Goal: Contribute content: Contribute content

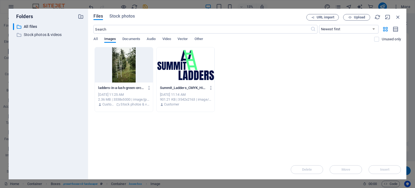
select select "English"
drag, startPoint x: 345, startPoint y: 112, endPoint x: 345, endPoint y: 105, distance: 7.0
click at [345, 112] on div "Drop files here to upload them instantly ladders-in-a-lush-green-orchard-during…" at bounding box center [246, 103] width 307 height 113
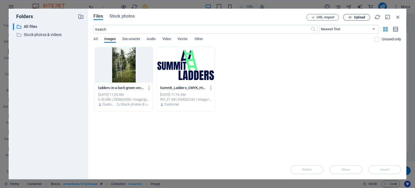
click at [354, 16] on span "Upload" at bounding box center [359, 17] width 11 height 3
click at [354, 167] on div "A-Frame Icon.png" at bounding box center [358, 167] width 52 height 6
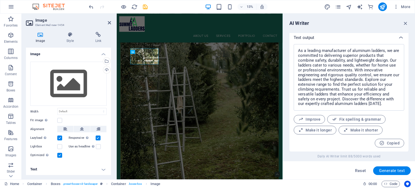
scroll to position [231, 0]
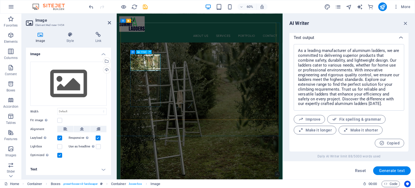
click at [145, 53] on div "Image" at bounding box center [142, 52] width 12 height 4
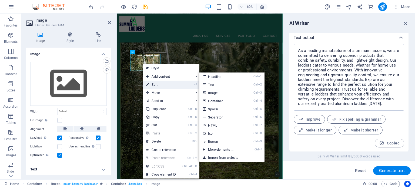
click at [151, 85] on link "⏎ Edit" at bounding box center [161, 84] width 36 height 8
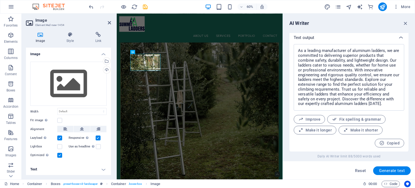
click at [42, 36] on icon at bounding box center [40, 34] width 29 height 5
click at [66, 87] on div "Drag files here, click to choose files or select files from Files or our free s…" at bounding box center [68, 84] width 76 height 44
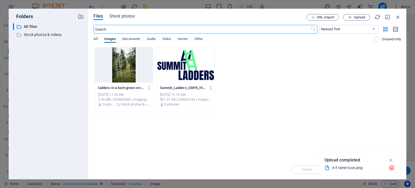
scroll to position [222, 0]
click at [346, 163] on p "Upload completed" at bounding box center [342, 159] width 36 height 7
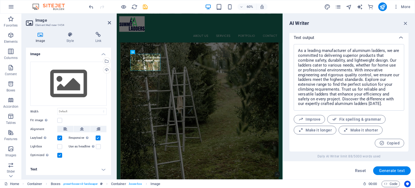
scroll to position [231, 0]
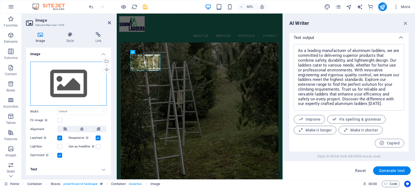
click at [71, 93] on div "Drag files here, click to choose files or select files from Files or our free s…" at bounding box center [68, 84] width 76 height 44
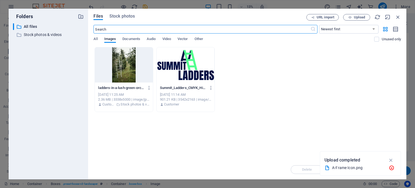
scroll to position [222, 0]
click at [393, 15] on div "URL import Upload" at bounding box center [353, 17] width 95 height 6
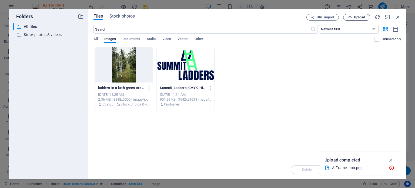
click at [355, 17] on span "Upload" at bounding box center [359, 17] width 11 height 3
click at [361, 168] on div "A-Frame Icon.png" at bounding box center [358, 167] width 52 height 6
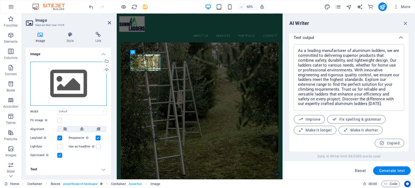
click at [71, 80] on div "Drag files here, click to choose files or select files from Files or our free s…" at bounding box center [68, 84] width 76 height 44
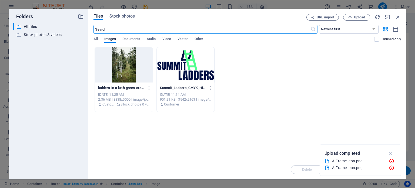
scroll to position [222, 0]
click at [390, 153] on icon "button" at bounding box center [391, 153] width 6 height 6
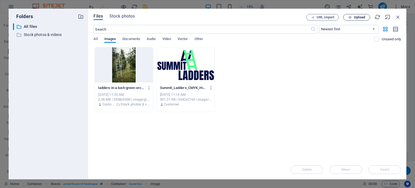
click at [345, 19] on span "Upload" at bounding box center [356, 18] width 22 height 4
drag, startPoint x: 353, startPoint y: 169, endPoint x: 390, endPoint y: 159, distance: 37.8
click at [390, 159] on icon "button" at bounding box center [391, 160] width 6 height 6
click at [395, 29] on icon "button" at bounding box center [396, 29] width 6 height 6
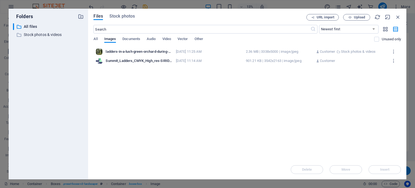
click at [240, 93] on div "Drop files here to upload them instantly ladders-in-a-lush-green-orchard-during…" at bounding box center [246, 103] width 307 height 113
click at [349, 15] on button "Upload" at bounding box center [356, 17] width 27 height 6
click at [343, 166] on div "Ladder Icon.jpg" at bounding box center [358, 167] width 52 height 6
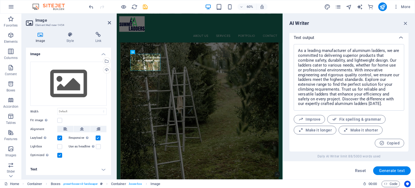
scroll to position [231, 0]
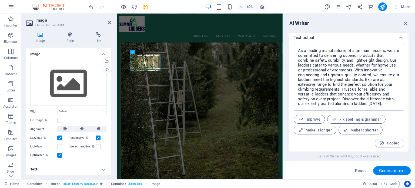
click at [343, 166] on div "Reset Generate text" at bounding box center [348, 170] width 123 height 9
click at [63, 81] on div "Drag files here, click to choose files or select files from Files or our free s…" at bounding box center [68, 84] width 76 height 44
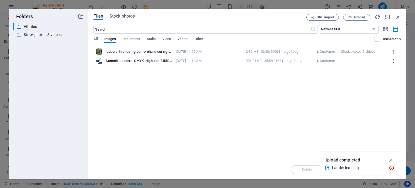
scroll to position [222, 0]
click at [338, 164] on div "Upload completed" at bounding box center [360, 160] width 72 height 9
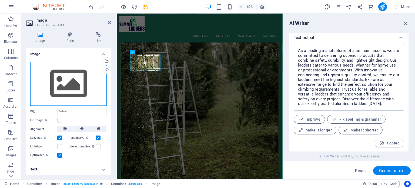
click at [79, 75] on div "Drag files here, click to choose files or select files from Files or our free s…" at bounding box center [68, 84] width 76 height 44
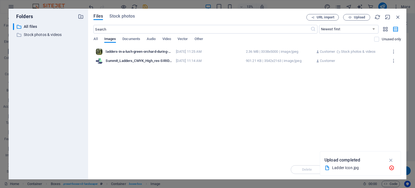
scroll to position [222, 0]
click at [349, 167] on div "Ladder Icon.jpg" at bounding box center [358, 167] width 52 height 6
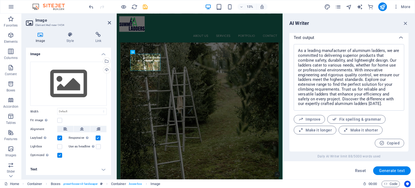
scroll to position [231, 0]
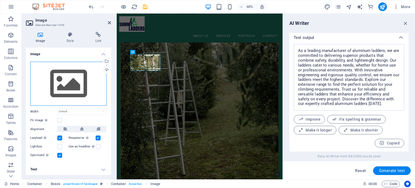
click at [59, 79] on div "Drag files here, click to choose files or select files from Files or our free s…" at bounding box center [68, 84] width 76 height 44
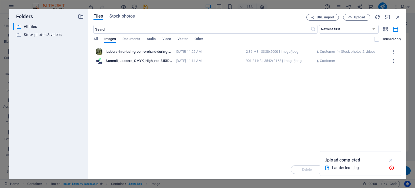
click at [390, 159] on icon "button" at bounding box center [391, 160] width 6 height 6
click at [357, 16] on span "Upload" at bounding box center [359, 17] width 11 height 3
click at [34, 35] on p "Stock photos & videos" at bounding box center [49, 35] width 50 height 6
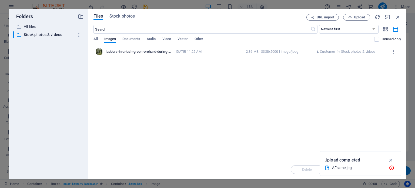
click at [30, 23] on div "Folders ​ All files All files ​ Stock photos & videos Stock photos & videos" at bounding box center [48, 94] width 71 height 162
click at [31, 26] on p "All files" at bounding box center [49, 26] width 50 height 6
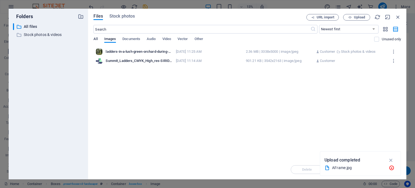
click at [97, 36] on span "All" at bounding box center [95, 40] width 4 height 8
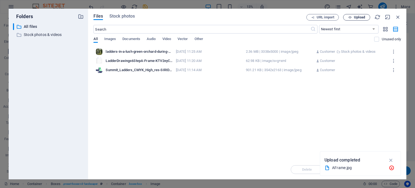
click at [349, 14] on button "Upload" at bounding box center [356, 17] width 27 height 6
click at [392, 161] on icon "button" at bounding box center [391, 160] width 6 height 6
click at [349, 17] on icon "button" at bounding box center [350, 18] width 4 height 4
click at [113, 39] on span "Images" at bounding box center [110, 40] width 12 height 8
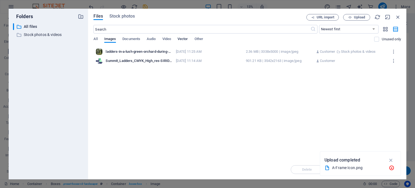
click at [184, 38] on span "Vector" at bounding box center [182, 40] width 11 height 8
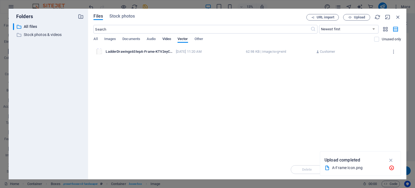
click at [164, 39] on span "Video" at bounding box center [166, 40] width 9 height 8
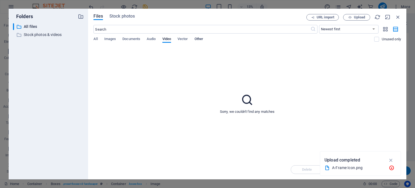
click at [199, 38] on span "Other" at bounding box center [198, 40] width 9 height 8
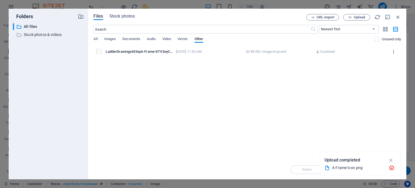
click at [393, 50] on icon "button" at bounding box center [393, 51] width 5 height 5
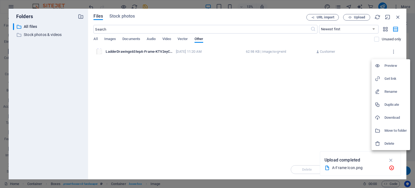
click at [387, 116] on h6 "Download" at bounding box center [395, 117] width 22 height 6
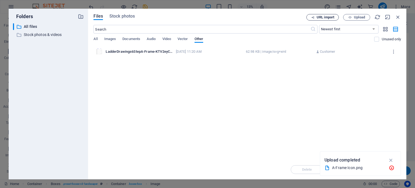
click at [324, 18] on span "URL import" at bounding box center [325, 17] width 18 height 3
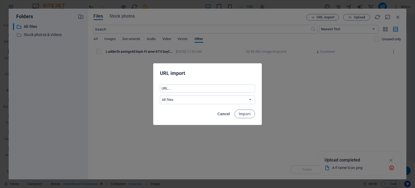
click at [218, 115] on span "Cancel" at bounding box center [223, 114] width 12 height 4
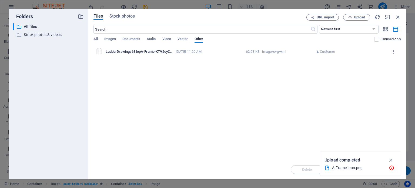
drag, startPoint x: 191, startPoint y: 98, endPoint x: 107, endPoint y: 93, distance: 83.9
click at [108, 103] on div "Drop files here to upload them instantly LadderDrawings6StepA-Frame-KTV2eyCZuPB…" at bounding box center [246, 103] width 307 height 113
click at [110, 38] on span "Images" at bounding box center [110, 40] width 12 height 8
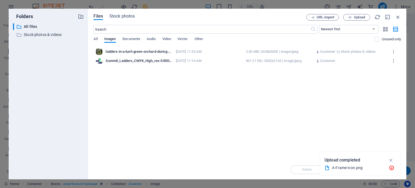
drag, startPoint x: 282, startPoint y: 116, endPoint x: 235, endPoint y: 114, distance: 46.8
click at [235, 114] on div "Drop files here to upload them instantly ladders-in-a-lush-green-orchard-during…" at bounding box center [246, 103] width 307 height 113
click at [386, 28] on icon "button" at bounding box center [385, 29] width 6 height 6
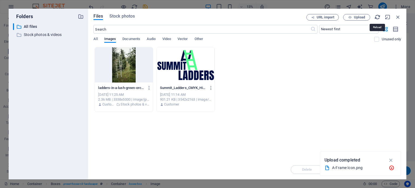
click at [375, 17] on icon "button" at bounding box center [377, 17] width 6 height 6
click at [390, 161] on icon "button" at bounding box center [391, 160] width 6 height 6
drag, startPoint x: 302, startPoint y: 110, endPoint x: 303, endPoint y: 87, distance: 23.2
click at [302, 109] on div "ladders-in-a-lush-green-orchard-during-summer-perfect-for-nature-and-gardening-…" at bounding box center [246, 79] width 307 height 65
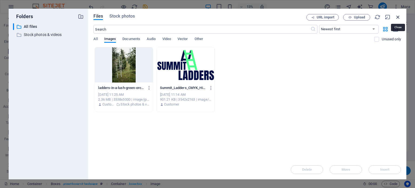
click at [397, 16] on icon "button" at bounding box center [398, 17] width 6 height 6
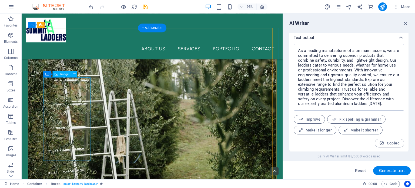
click at [60, 75] on span "Image" at bounding box center [64, 73] width 9 height 3
click at [75, 74] on icon at bounding box center [74, 73] width 3 height 5
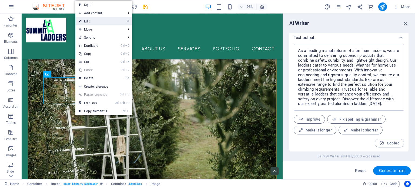
click at [95, 22] on link "⏎ Edit" at bounding box center [93, 21] width 36 height 8
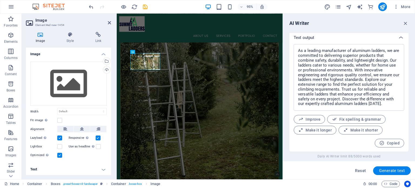
scroll to position [231, 0]
click at [53, 83] on div "Drag files here, click to choose files or select files from Files or our free s…" at bounding box center [68, 84] width 76 height 44
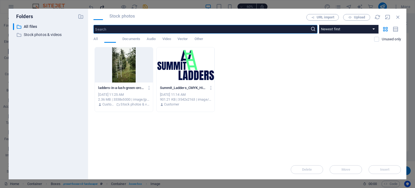
scroll to position [222, 0]
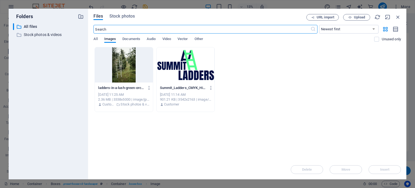
click at [205, 68] on div at bounding box center [186, 64] width 58 height 35
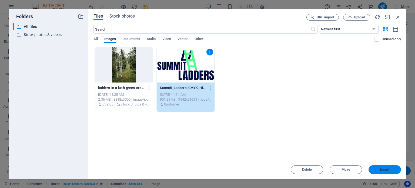
click at [385, 171] on span "Insert" at bounding box center [384, 169] width 9 height 3
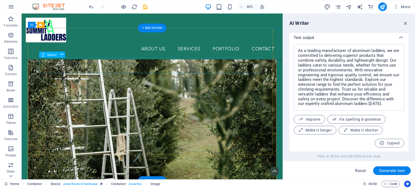
scroll to position [230, 0]
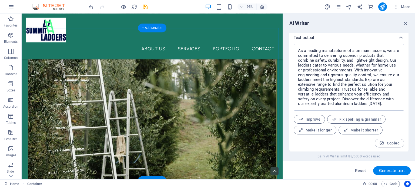
drag, startPoint x: 126, startPoint y: 96, endPoint x: 66, endPoint y: 96, distance: 59.4
click at [199, 44] on nav "About Us Services Portfolio Contact" at bounding box center [159, 51] width 266 height 14
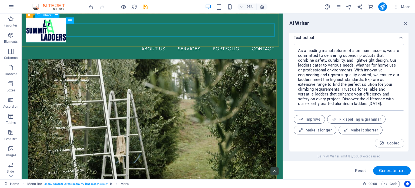
click at [38, 29] on figure at bounding box center [159, 31] width 266 height 26
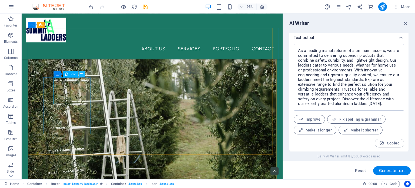
click at [80, 76] on icon at bounding box center [81, 73] width 3 height 5
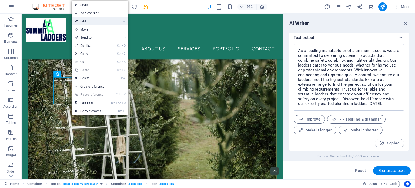
click at [92, 20] on link "⏎ Edit" at bounding box center [90, 21] width 36 height 8
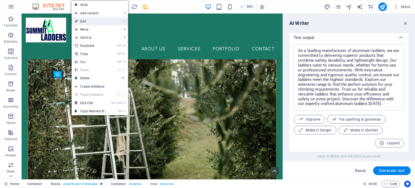
select select "xMidYMid"
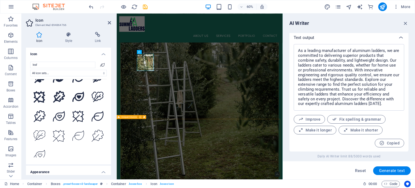
scroll to position [0, 0]
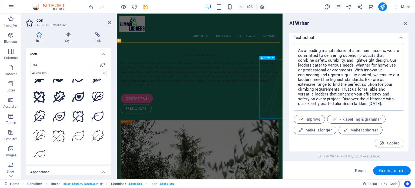
click at [355, 162] on figure at bounding box center [384, 150] width 72 height 98
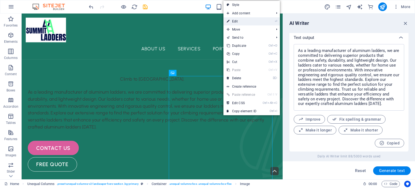
click at [246, 22] on link "⏎ Edit" at bounding box center [241, 21] width 36 height 8
select select "%"
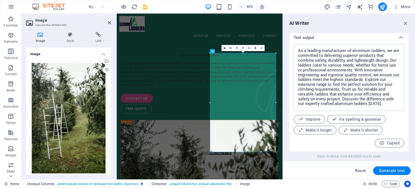
click at [37, 37] on icon at bounding box center [40, 34] width 29 height 5
click at [105, 61] on div "Select files from the file manager, stock photos, or upload file(s)" at bounding box center [106, 62] width 8 height 8
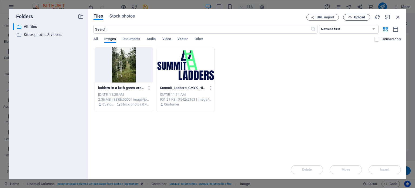
click at [351, 18] on icon "button" at bounding box center [350, 18] width 4 height 4
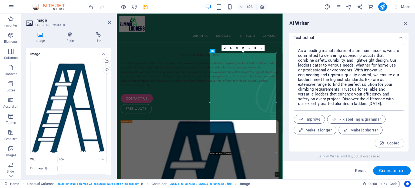
click at [41, 36] on icon at bounding box center [40, 34] width 29 height 5
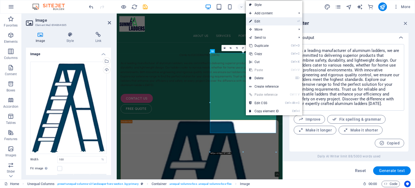
click at [281, 17] on link "⏎ Edit" at bounding box center [264, 21] width 36 height 8
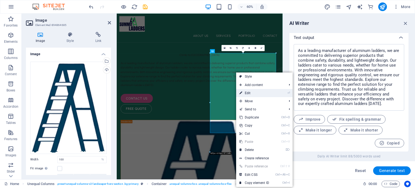
click at [257, 95] on link "⏎ Edit" at bounding box center [254, 93] width 36 height 8
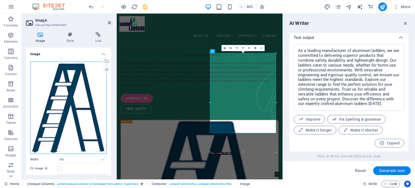
click at [74, 103] on div "Drag files here, click to choose files or select files from Files or our free s…" at bounding box center [68, 108] width 76 height 92
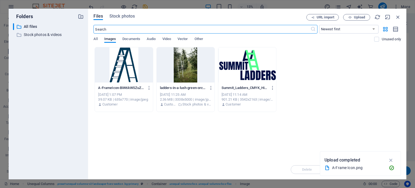
click at [189, 68] on div at bounding box center [186, 64] width 58 height 35
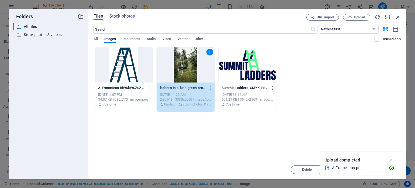
click at [391, 159] on icon "button" at bounding box center [391, 160] width 6 height 6
click at [381, 168] on span "Insert" at bounding box center [384, 169] width 9 height 3
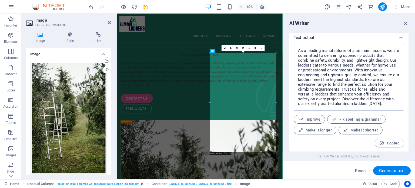
click at [107, 144] on div "Drag files here, click to choose files or select files from Files or our free s…" at bounding box center [68, 144] width 85 height 174
click at [217, 180] on div "free quote" at bounding box center [254, 171] width 263 height 15
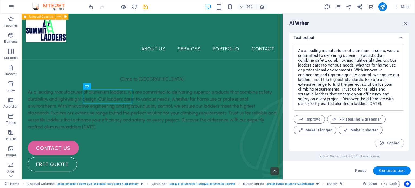
scroll to position [99, 0]
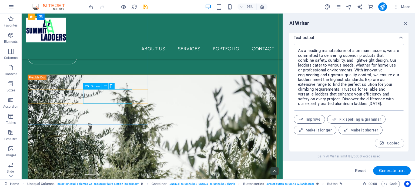
click at [114, 67] on div "free quote" at bounding box center [159, 59] width 262 height 15
click at [106, 86] on icon at bounding box center [104, 85] width 3 height 5
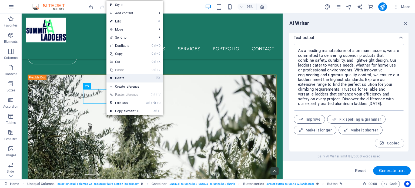
click at [126, 79] on link "⌦ Delete" at bounding box center [124, 78] width 36 height 8
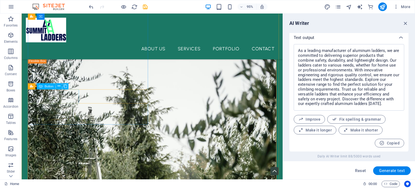
click at [61, 50] on div "contact us" at bounding box center [159, 42] width 262 height 15
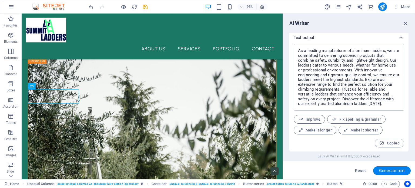
drag, startPoint x: 60, startPoint y: 102, endPoint x: 110, endPoint y: 100, distance: 50.3
click at [110, 50] on div "contact us" at bounding box center [159, 42] width 262 height 15
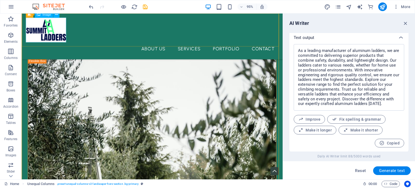
click at [62, 34] on figure at bounding box center [159, 31] width 266 height 26
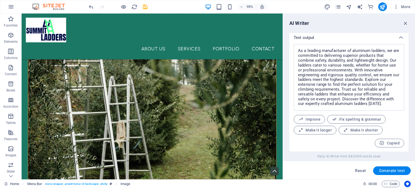
scroll to position [229, 0]
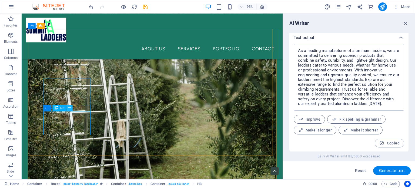
click at [70, 107] on icon at bounding box center [69, 107] width 3 height 5
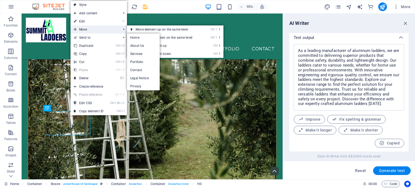
click at [88, 32] on span "Move" at bounding box center [94, 29] width 48 height 8
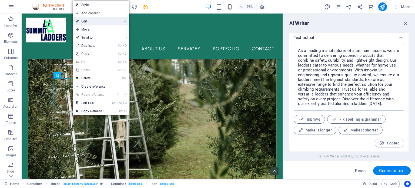
click at [110, 20] on li "⏎ Edit" at bounding box center [101, 21] width 56 height 8
click at [93, 21] on link "⏎ Edit" at bounding box center [91, 21] width 36 height 8
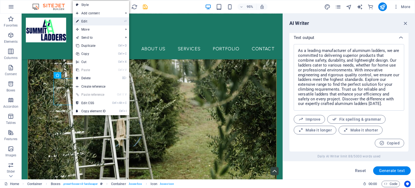
select select "xMidYMid"
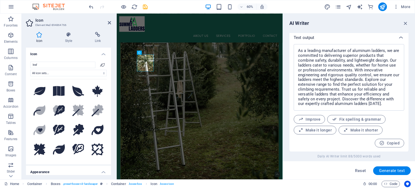
click at [101, 53] on h4 "Icon" at bounding box center [68, 53] width 85 height 10
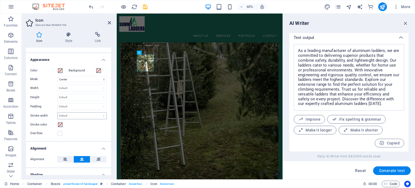
scroll to position [0, 0]
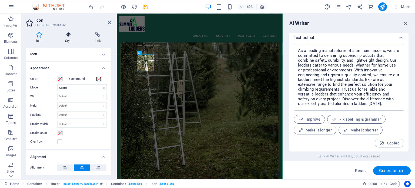
click at [65, 35] on icon at bounding box center [69, 34] width 28 height 5
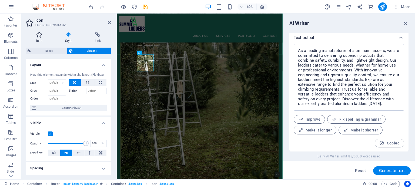
click at [39, 38] on h4 "Icon" at bounding box center [40, 37] width 29 height 11
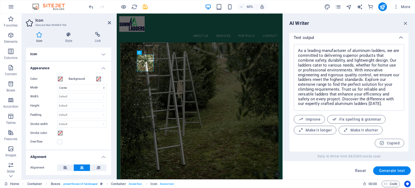
click at [52, 56] on h4 "Icon" at bounding box center [68, 54] width 85 height 13
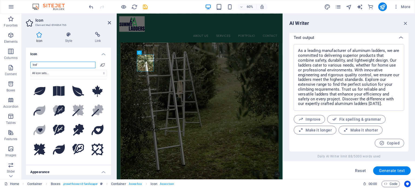
drag, startPoint x: 71, startPoint y: 56, endPoint x: 60, endPoint y: 62, distance: 12.4
click at [60, 62] on input "leaf" at bounding box center [62, 65] width 65 height 6
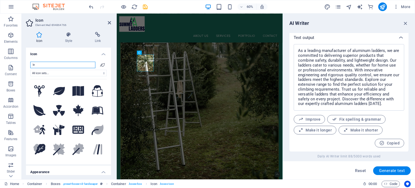
type input "l"
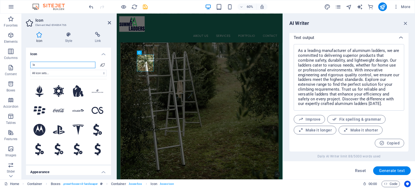
type input "l"
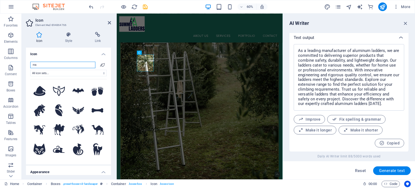
type input "m"
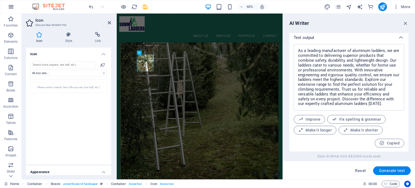
click at [12, 6] on icon "button" at bounding box center [11, 7] width 6 height 6
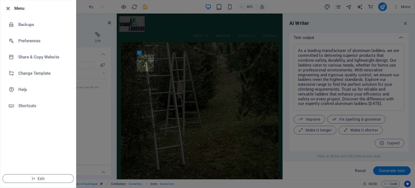
click at [7, 7] on icon "button" at bounding box center [8, 8] width 6 height 6
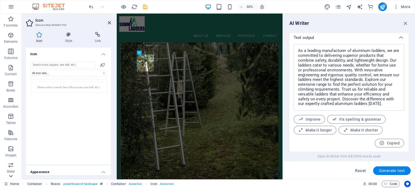
click at [11, 18] on icon at bounding box center [11, 16] width 4 height 2
click at [8, 58] on icon "button" at bounding box center [11, 55] width 6 height 6
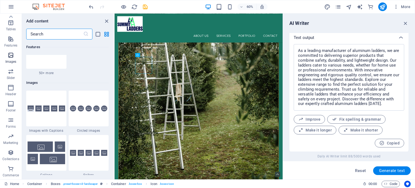
scroll to position [2738, 0]
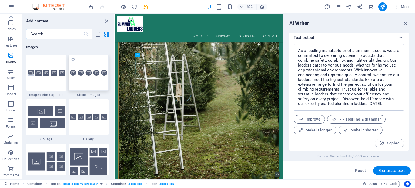
click at [80, 75] on img at bounding box center [89, 73] width 38 height 6
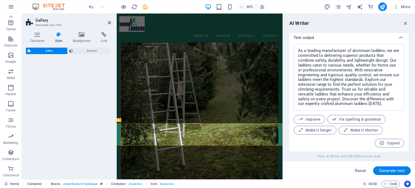
select select "rem"
select select "preset-gallery-v3-circle"
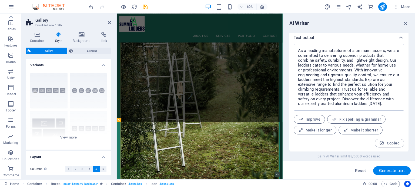
scroll to position [226, 0]
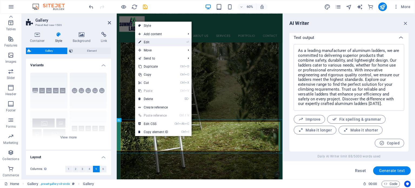
click at [150, 42] on link "⏎ Edit" at bounding box center [153, 42] width 36 height 8
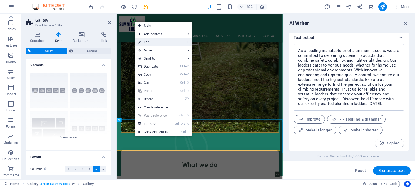
select select "4"
select select "px"
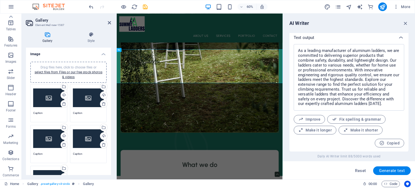
click at [95, 6] on div at bounding box center [118, 6] width 60 height 9
click at [91, 5] on icon "undo" at bounding box center [91, 7] width 6 height 6
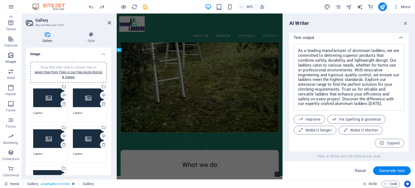
scroll to position [0, 0]
click at [11, 40] on p "Elements" at bounding box center [11, 41] width 14 height 4
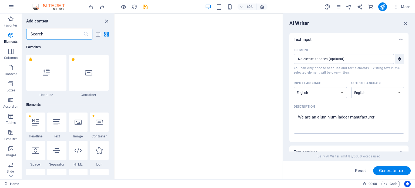
select select "English"
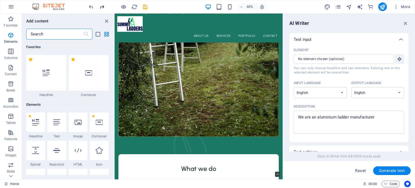
scroll to position [205, 0]
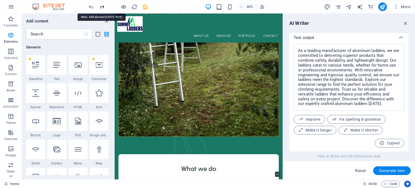
click at [100, 7] on icon "redo" at bounding box center [102, 7] width 6 height 6
click at [90, 8] on icon "undo" at bounding box center [91, 7] width 6 height 6
click at [89, 7] on icon "undo" at bounding box center [91, 7] width 6 height 6
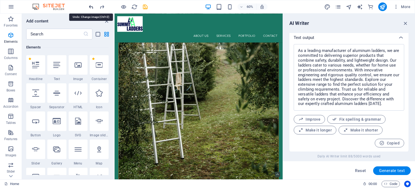
scroll to position [50, 0]
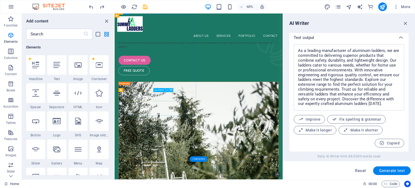
click at [208, 116] on div "free quote" at bounding box center [254, 108] width 267 height 15
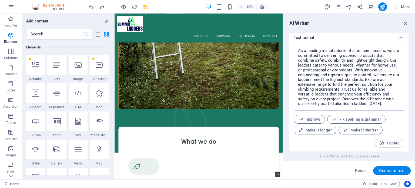
scroll to position [401, 0]
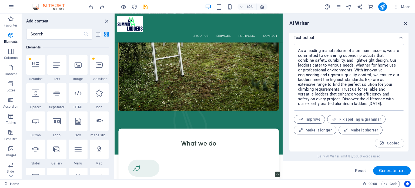
click at [404, 23] on icon "button" at bounding box center [405, 23] width 6 height 6
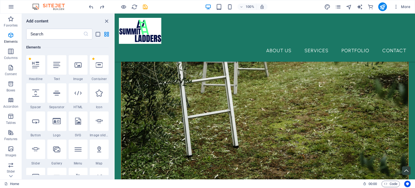
scroll to position [434, 0]
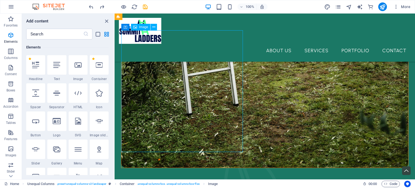
select select "%"
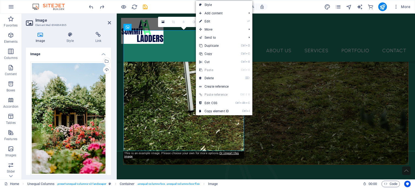
click at [38, 39] on h4 "Image" at bounding box center [41, 37] width 31 height 11
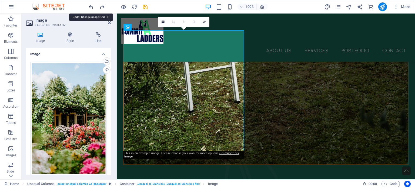
click at [93, 6] on icon "undo" at bounding box center [91, 7] width 6 height 6
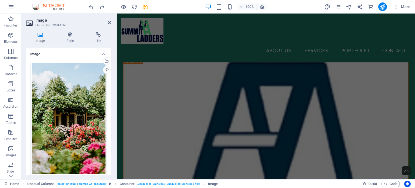
scroll to position [42, 0]
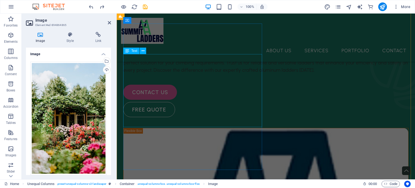
click at [221, 74] on div "As a leading manufacturer of aluminum ladders, we are committed to delivering s…" at bounding box center [265, 55] width 285 height 36
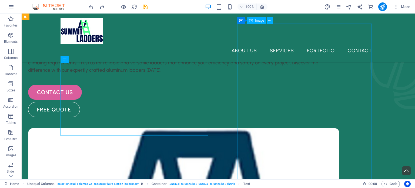
select select "%"
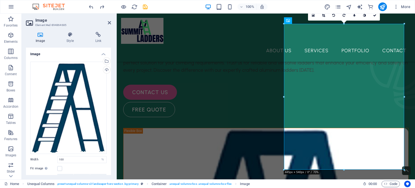
click at [41, 37] on icon at bounding box center [40, 34] width 29 height 5
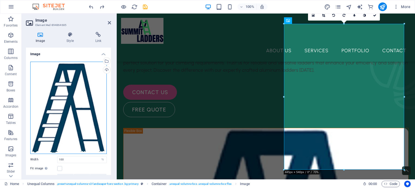
drag, startPoint x: 41, startPoint y: 37, endPoint x: 33, endPoint y: 76, distance: 39.2
click at [33, 76] on div "Drag files here, click to choose files or select files from Files or our free s…" at bounding box center [68, 108] width 76 height 92
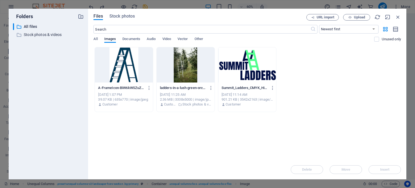
click at [173, 53] on div at bounding box center [186, 64] width 58 height 35
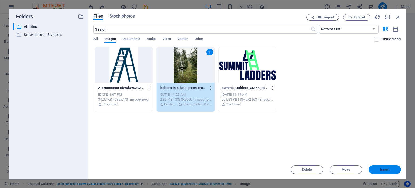
click at [380, 171] on button "Insert" at bounding box center [384, 169] width 32 height 9
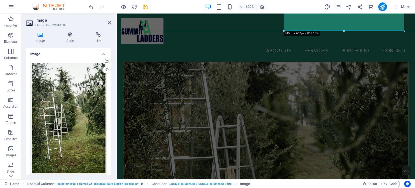
scroll to position [225, 0]
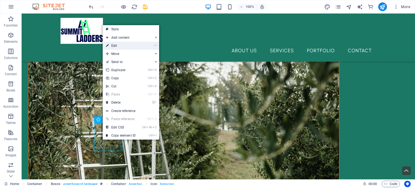
click at [126, 47] on link "⏎ Edit" at bounding box center [121, 46] width 36 height 8
select select "xMidYMid"
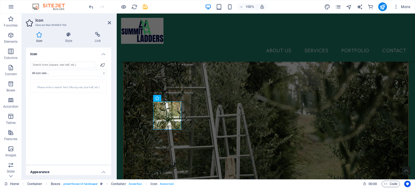
click at [100, 65] on icon at bounding box center [102, 65] width 4 height 4
click at [83, 63] on input "search" at bounding box center [62, 65] width 65 height 6
click at [83, 72] on select "All icon sets... IcoFont Ionicons FontAwesome Brands FontAwesome Duotone FontAw…" at bounding box center [68, 73] width 76 height 6
select select "ionicons"
click at [30, 70] on select "All icon sets... IcoFont Ionicons FontAwesome Brands FontAwesome Duotone FontAw…" at bounding box center [68, 73] width 76 height 6
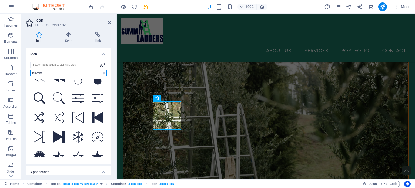
scroll to position [1858, 0]
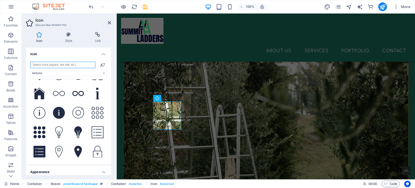
click at [62, 66] on input "search" at bounding box center [62, 65] width 65 height 6
click at [100, 73] on select "All icon sets... IcoFont Ionicons FontAwesome Brands FontAwesome Duotone FontAw…" at bounding box center [68, 73] width 76 height 6
click at [30, 70] on select "All icon sets... IcoFont Ionicons FontAwesome Brands FontAwesome Duotone FontAw…" at bounding box center [68, 73] width 76 height 6
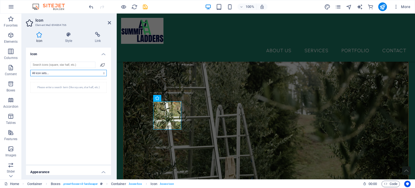
click at [103, 71] on select "All icon sets... IcoFont Ionicons FontAwesome Brands FontAwesome Duotone FontAw…" at bounding box center [68, 73] width 76 height 6
select select "icofont"
click at [30, 70] on select "All icon sets... IcoFont Ionicons FontAwesome Brands FontAwesome Duotone FontAw…" at bounding box center [68, 73] width 76 height 6
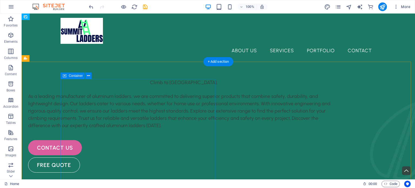
click at [139, 109] on div "Climb to New Heights. As a leading manufacturer of aluminum ladders, we are com…" at bounding box center [183, 125] width 311 height 93
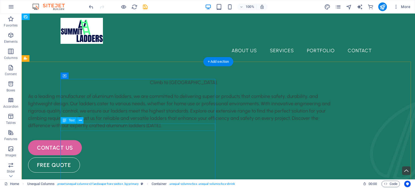
click at [132, 86] on div "Climb to [GEOGRAPHIC_DATA]." at bounding box center [183, 82] width 311 height 7
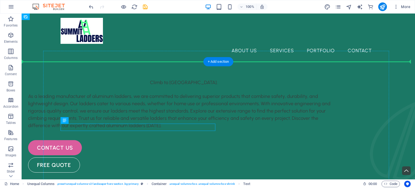
drag, startPoint x: 132, startPoint y: 127, endPoint x: 132, endPoint y: 105, distance: 22.7
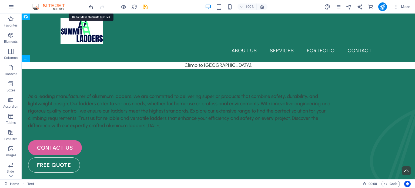
click at [90, 4] on icon "undo" at bounding box center [91, 7] width 6 height 6
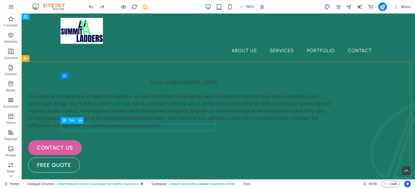
click at [80, 122] on icon at bounding box center [80, 120] width 3 height 6
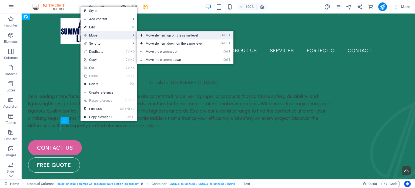
click at [170, 35] on link "Ctrl ⇧ ⬆ Move element up on the same level" at bounding box center [175, 35] width 76 height 8
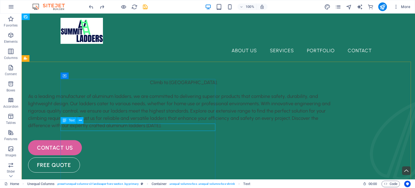
click at [64, 122] on icon at bounding box center [65, 120] width 4 height 6
click at [80, 121] on icon at bounding box center [80, 120] width 3 height 6
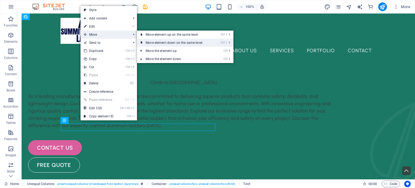
click at [174, 44] on link "Ctrl ⇧ ⬇ Move element down on the same level" at bounding box center [175, 43] width 76 height 8
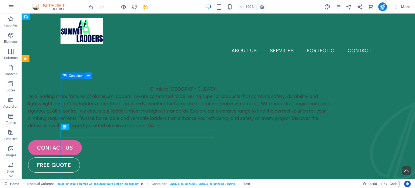
click at [87, 77] on icon at bounding box center [88, 76] width 3 height 6
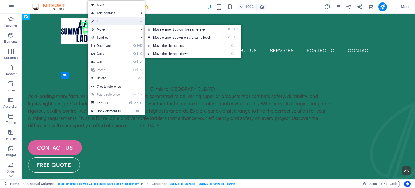
click at [110, 23] on link "⏎ Edit" at bounding box center [106, 21] width 36 height 8
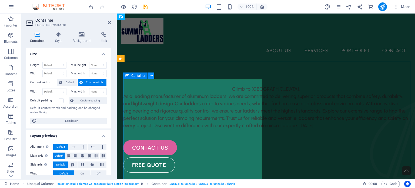
click at [152, 76] on icon at bounding box center [151, 76] width 3 height 6
